Goal: Information Seeking & Learning: Check status

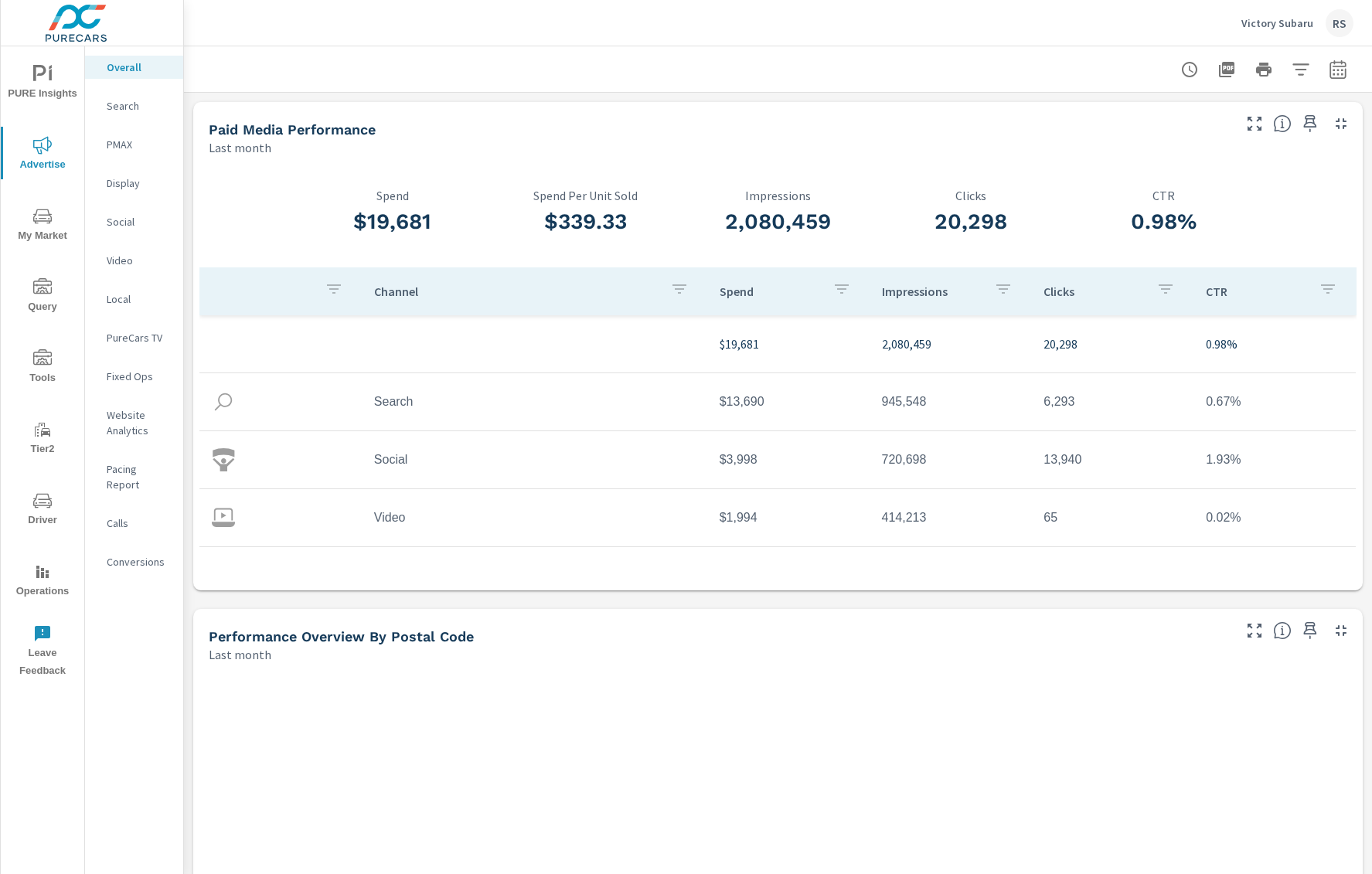
click at [137, 225] on p "Social" at bounding box center [138, 221] width 64 height 15
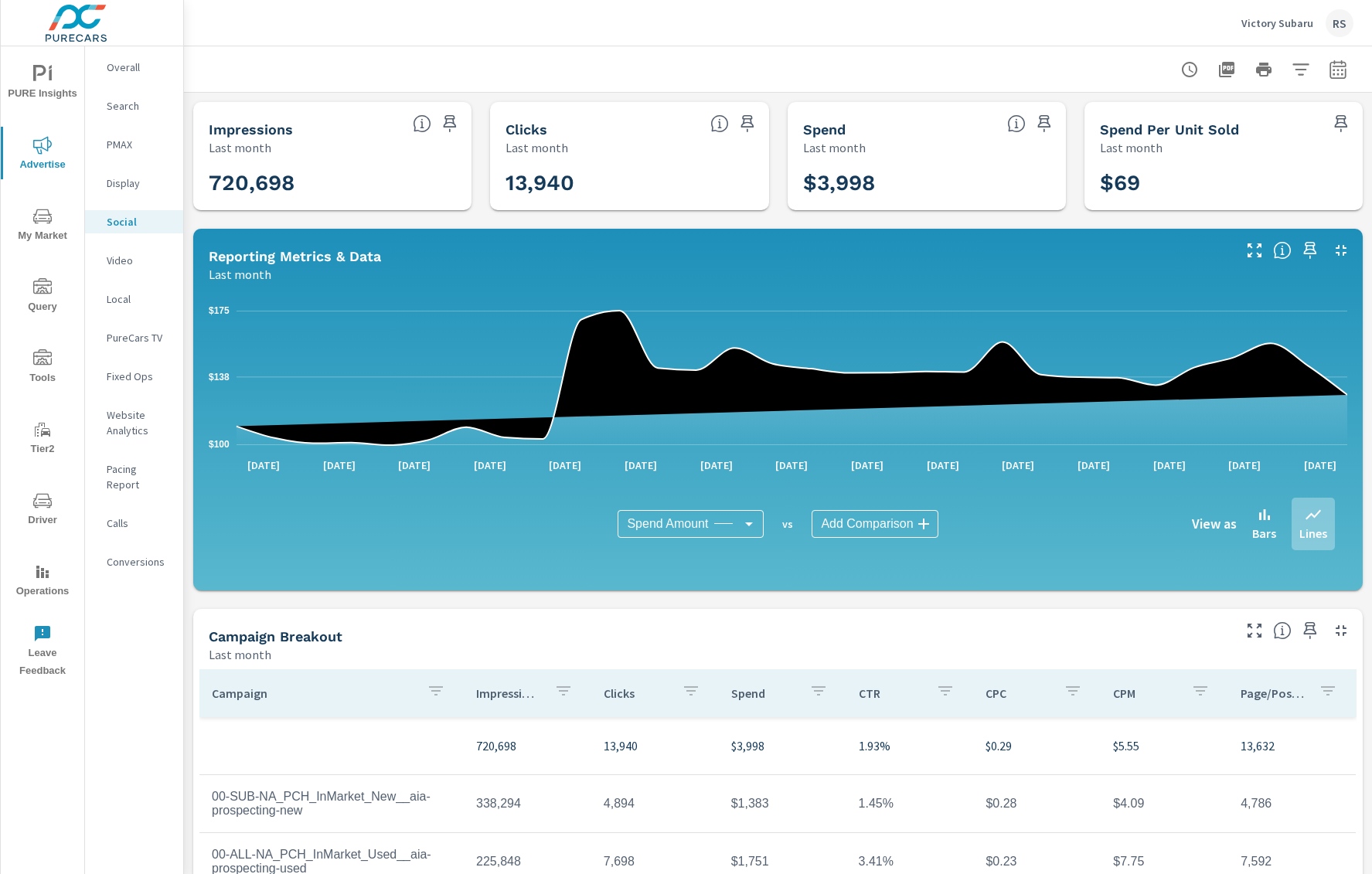
click at [118, 72] on p "Overall" at bounding box center [138, 67] width 64 height 15
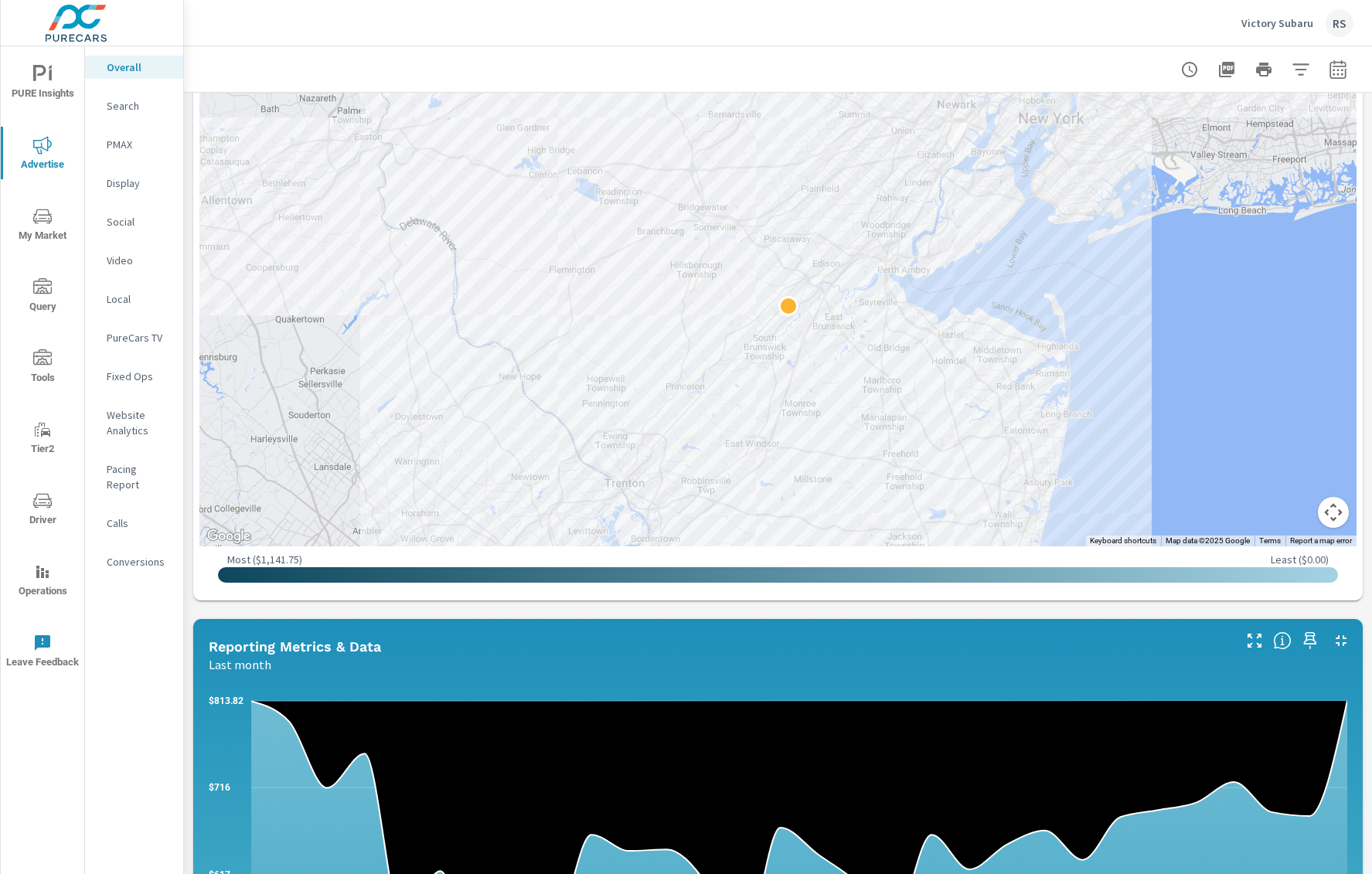
scroll to position [663, 0]
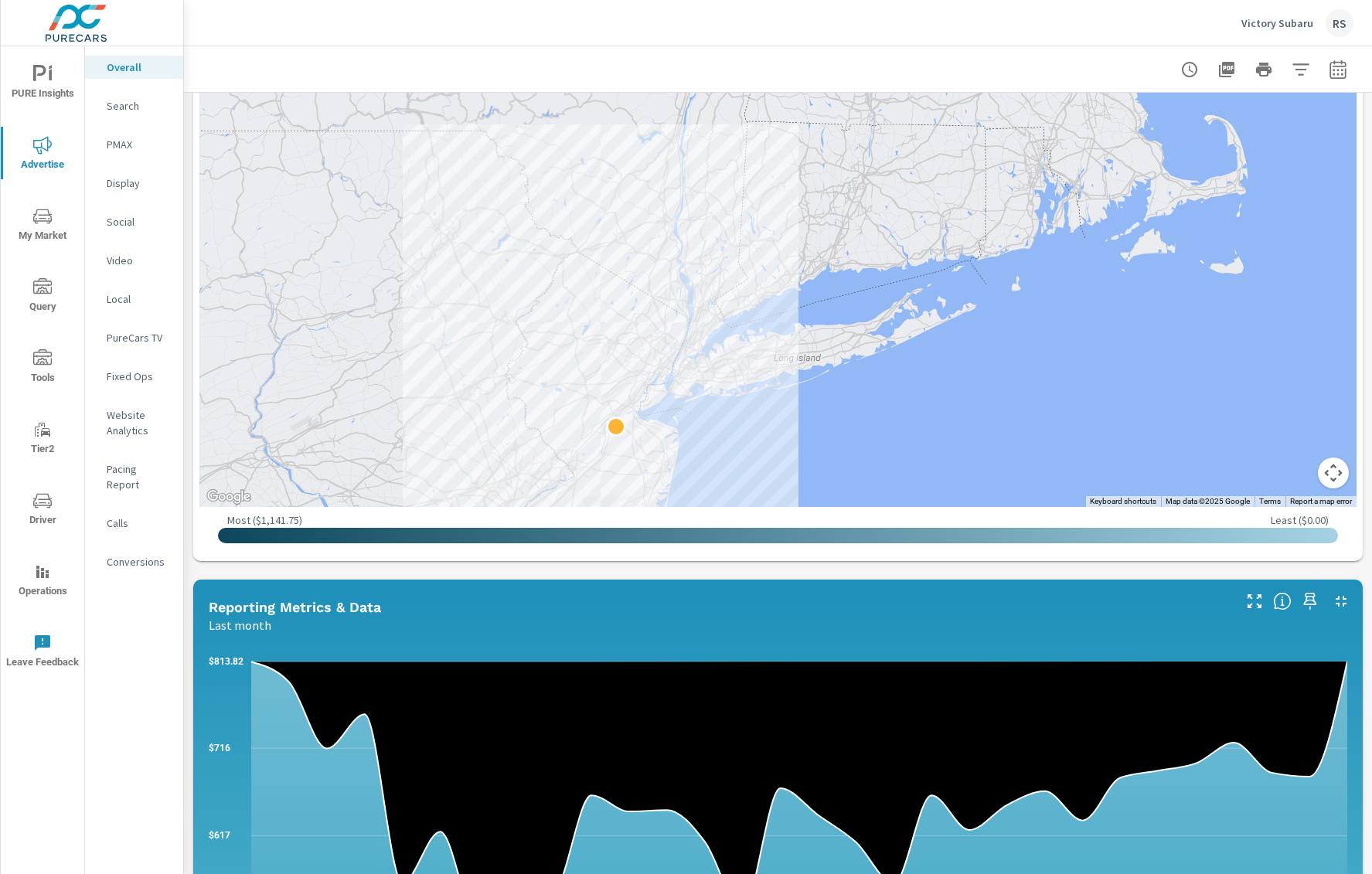
click at [125, 408] on p "Website Analytics" at bounding box center [138, 423] width 64 height 31
